Goal: Task Accomplishment & Management: Use online tool/utility

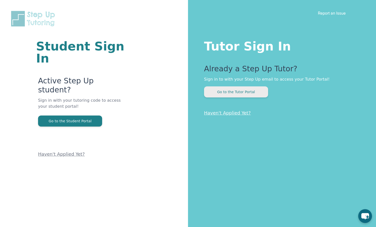
click at [239, 90] on button "Go to the Tutor Portal" at bounding box center [236, 91] width 64 height 11
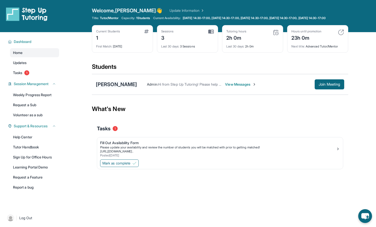
click at [137, 88] on div "[PERSON_NAME]" at bounding box center [116, 84] width 41 height 7
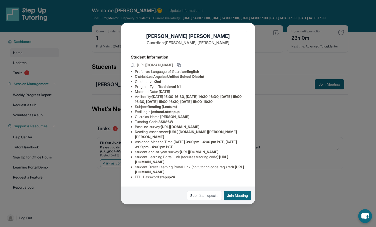
scroll to position [52, 0]
click at [249, 31] on img at bounding box center [248, 30] width 4 height 4
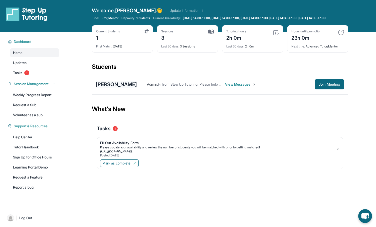
click at [126, 88] on div "[PERSON_NAME]" at bounding box center [116, 84] width 41 height 7
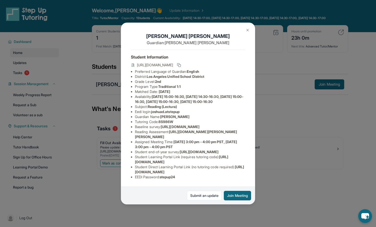
click at [248, 30] on img at bounding box center [248, 30] width 4 height 4
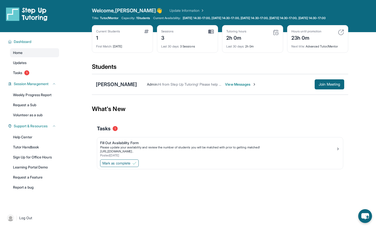
click at [250, 87] on span "View Messages" at bounding box center [240, 84] width 31 height 5
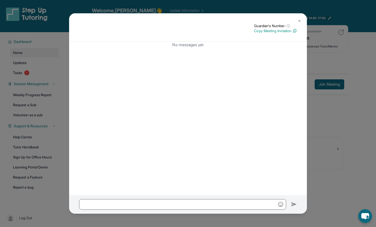
click at [298, 20] on img at bounding box center [300, 21] width 4 height 4
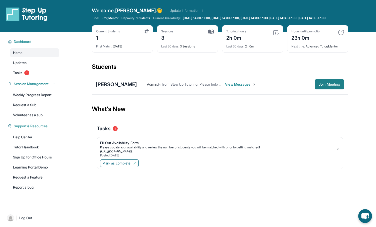
click at [325, 86] on span "Join Meeting" at bounding box center [330, 84] width 22 height 3
click at [327, 86] on span "Join Meeting" at bounding box center [330, 84] width 22 height 3
